Goal: Find specific page/section: Find specific page/section

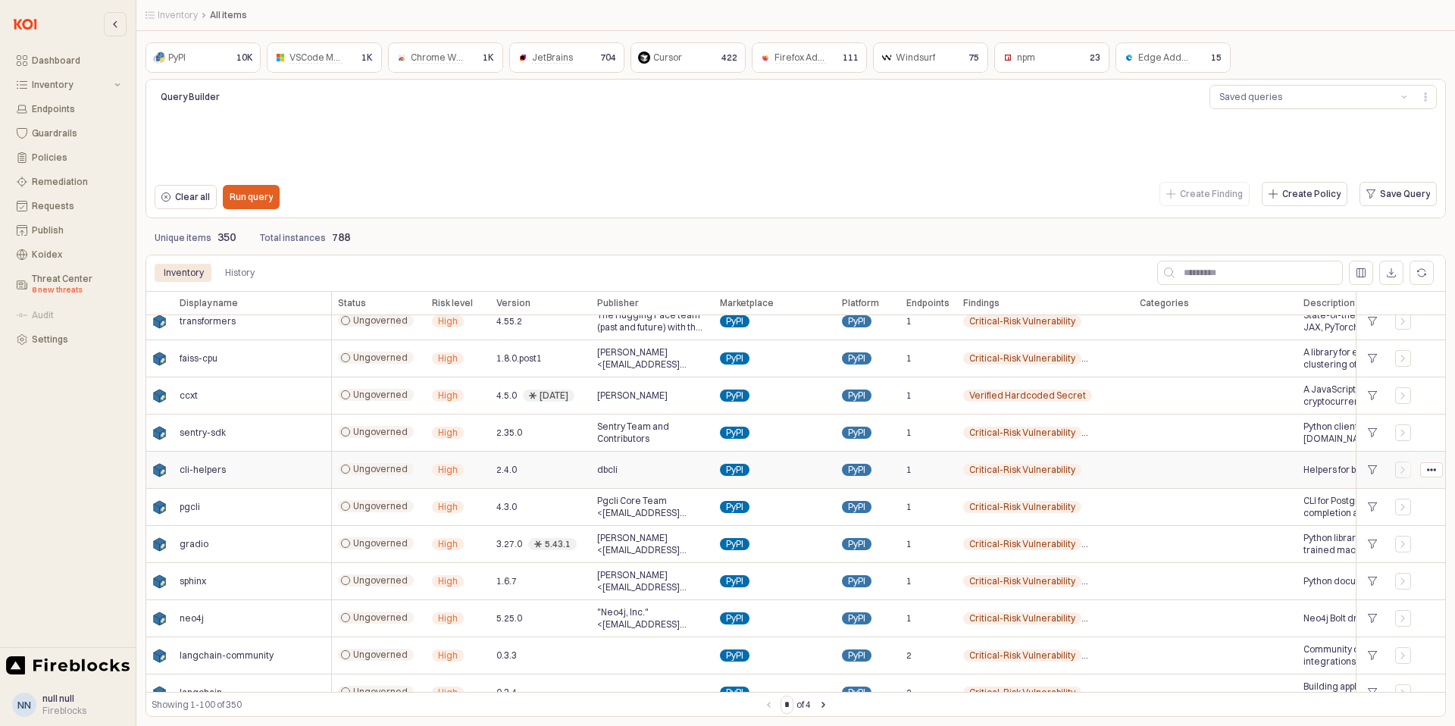
scroll to position [683, 0]
